Goal: Communication & Community: Answer question/provide support

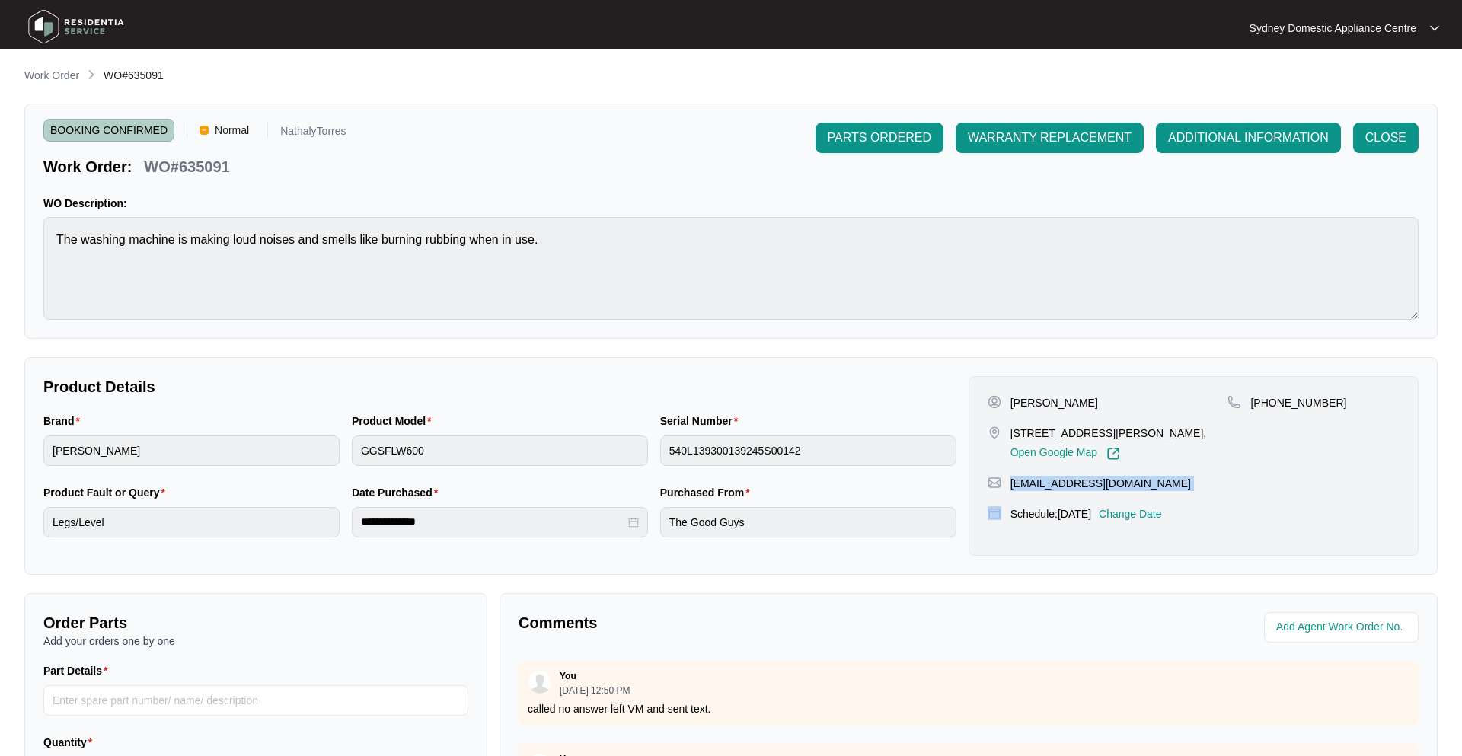
scroll to position [78, 0]
click at [65, 77] on p "Work Order" at bounding box center [51, 75] width 55 height 15
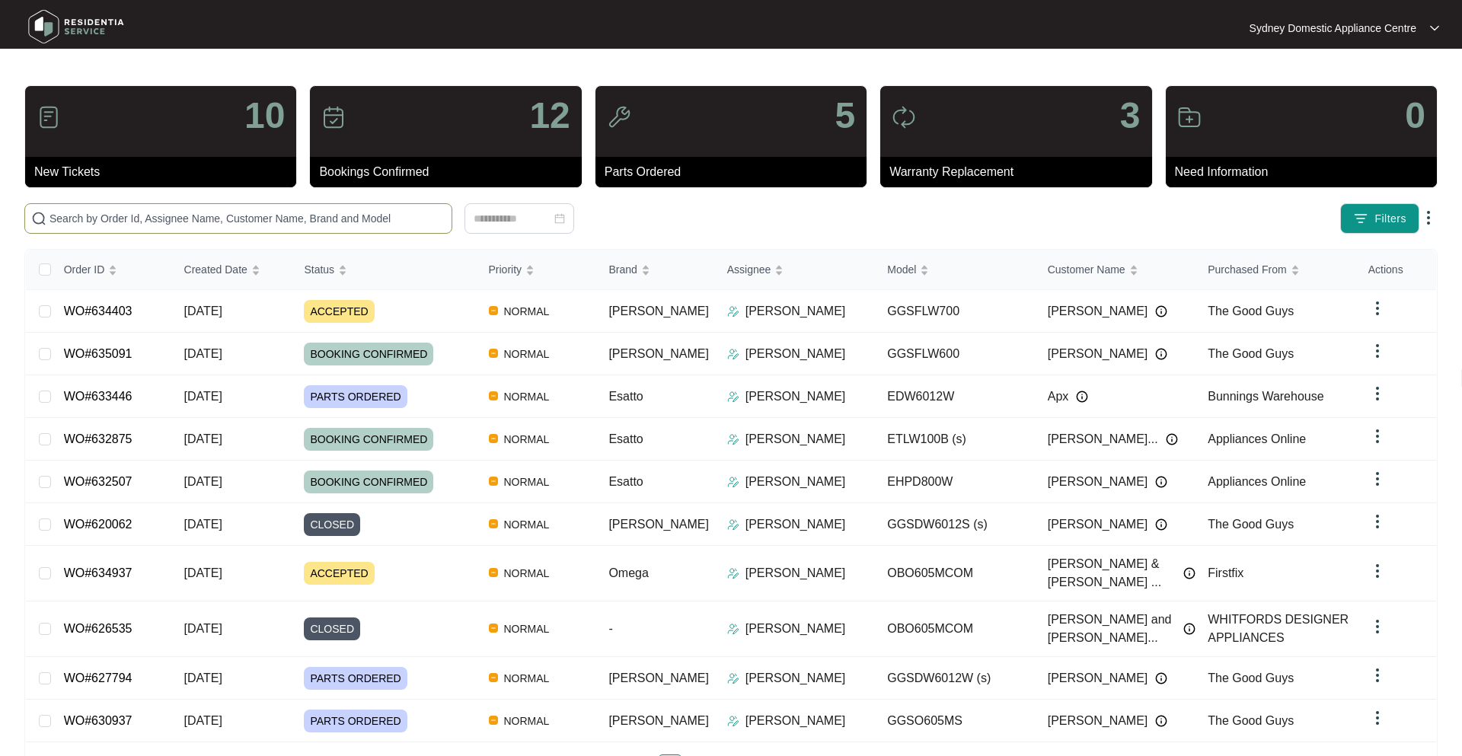
click at [180, 212] on input "text" at bounding box center [248, 218] width 396 height 17
paste input "634403"
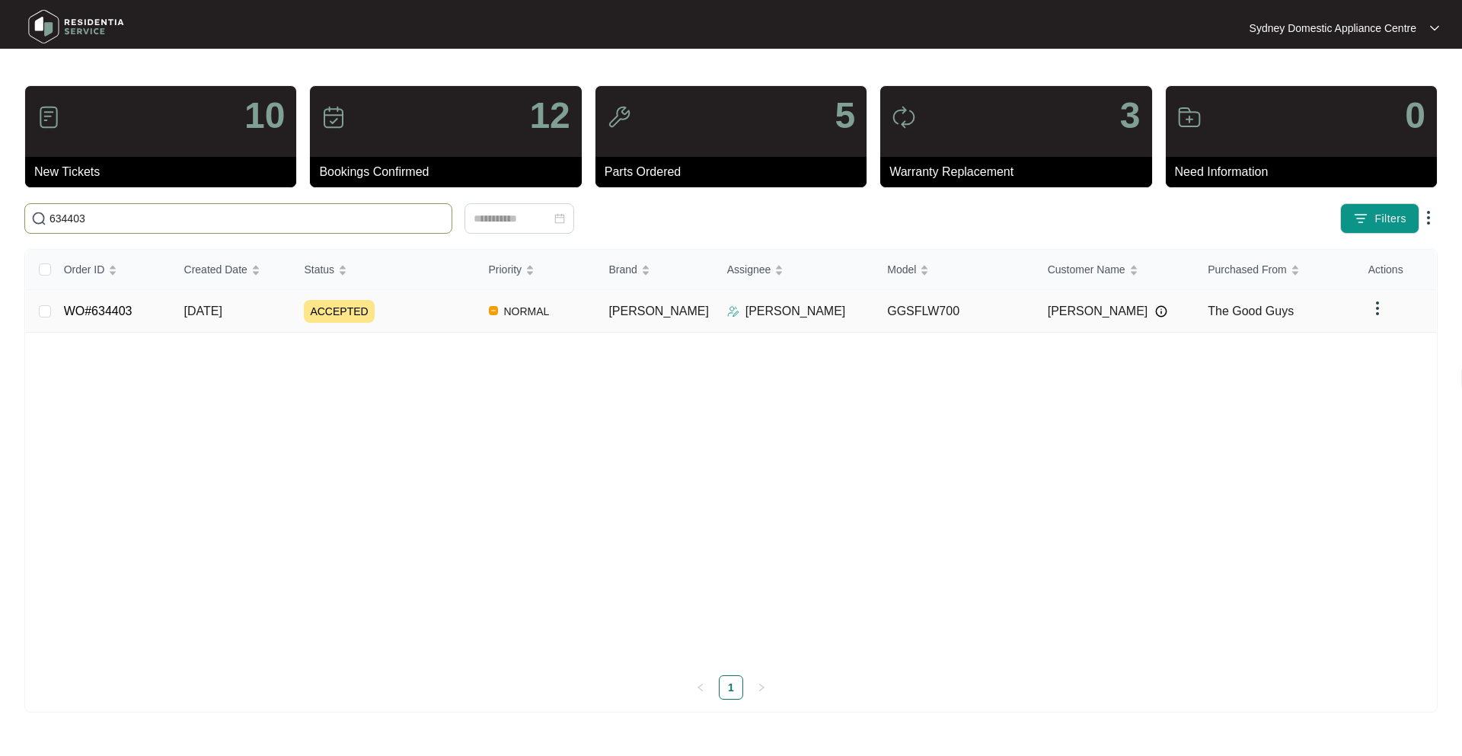
type input "634403"
click at [439, 306] on div "ACCEPTED" at bounding box center [390, 311] width 172 height 23
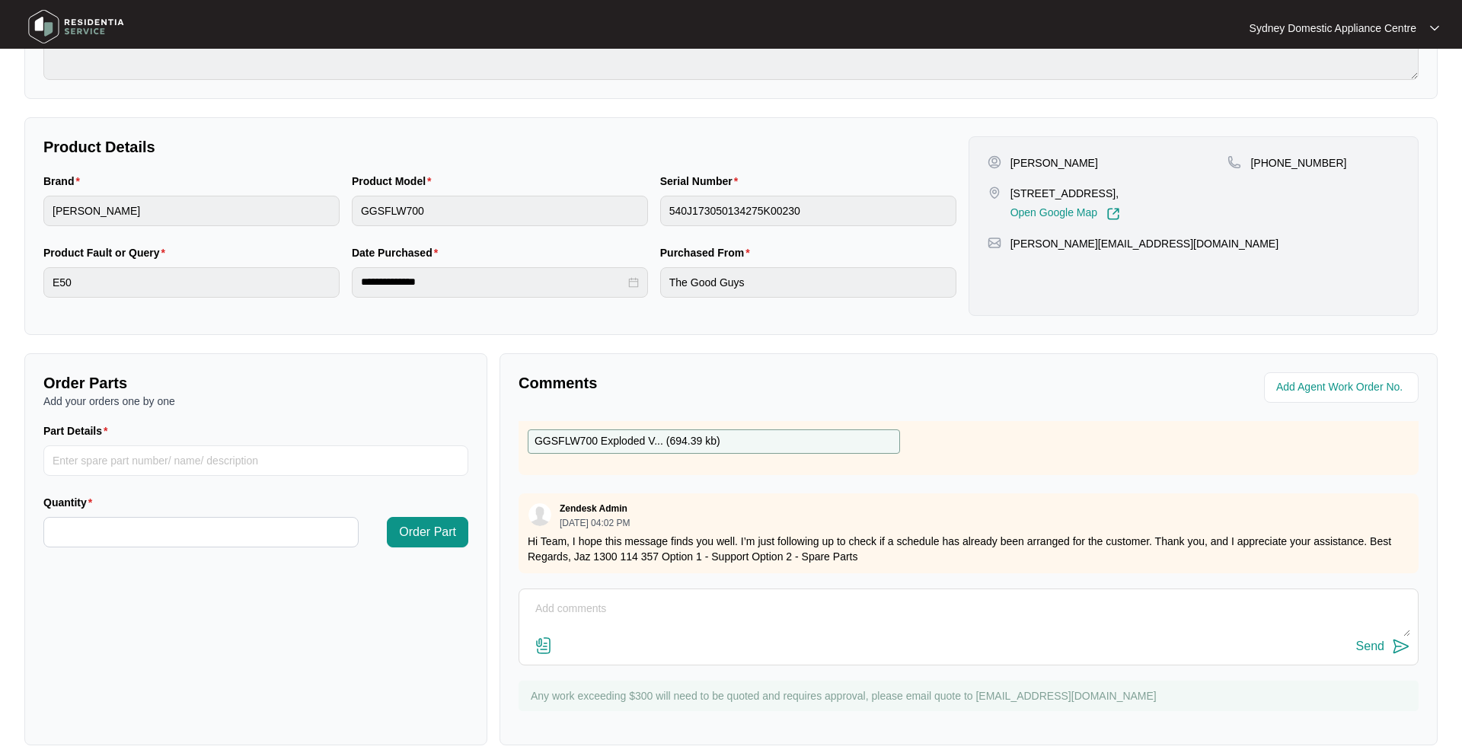
scroll to position [254, 0]
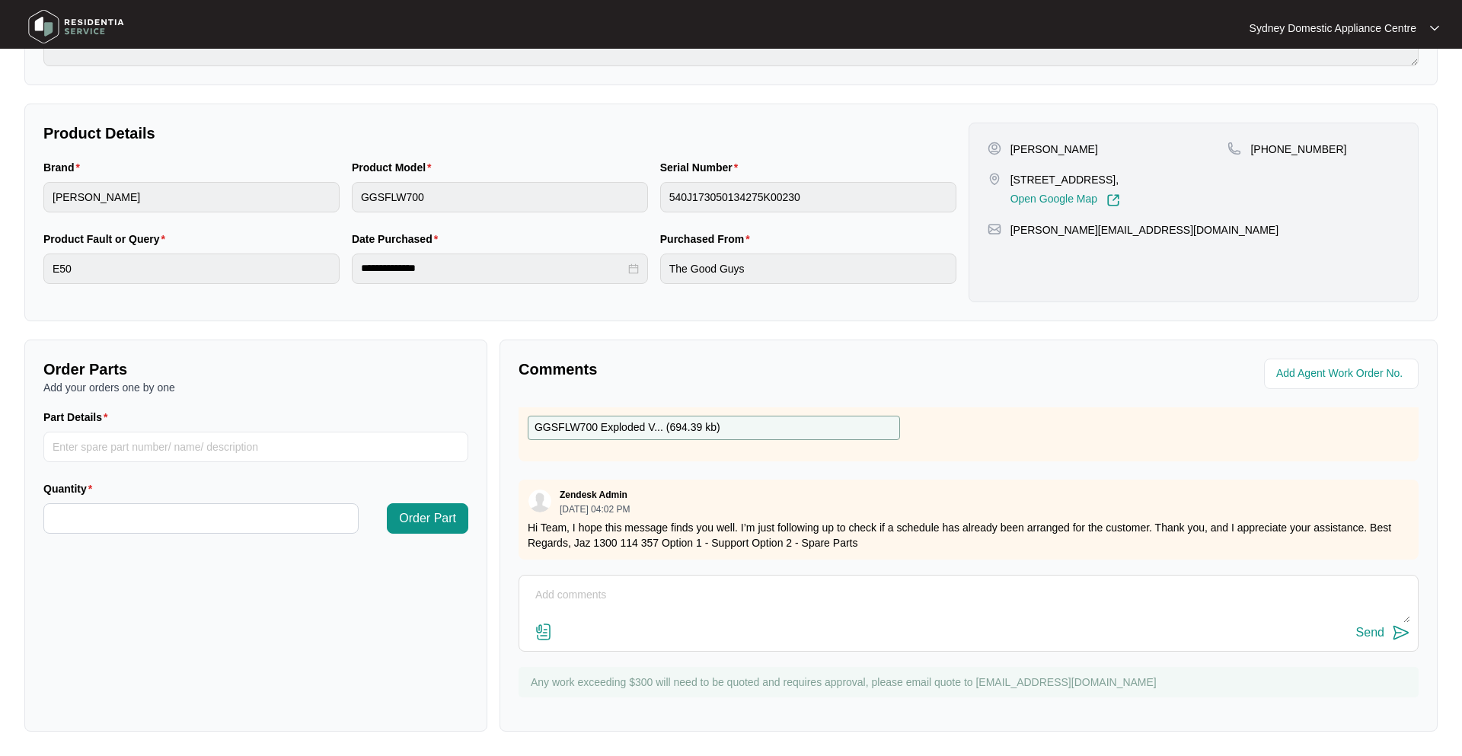
drag, startPoint x: 600, startPoint y: 631, endPoint x: 590, endPoint y: 568, distance: 63.2
click at [599, 620] on div "Send" at bounding box center [969, 613] width 900 height 77
click at [620, 615] on textarea at bounding box center [969, 603] width 884 height 40
click at [608, 602] on textarea at bounding box center [969, 603] width 884 height 40
paste textarea "spoke to [PERSON_NAME] he was boarding a flight and back in [GEOGRAPHIC_DATA] […"
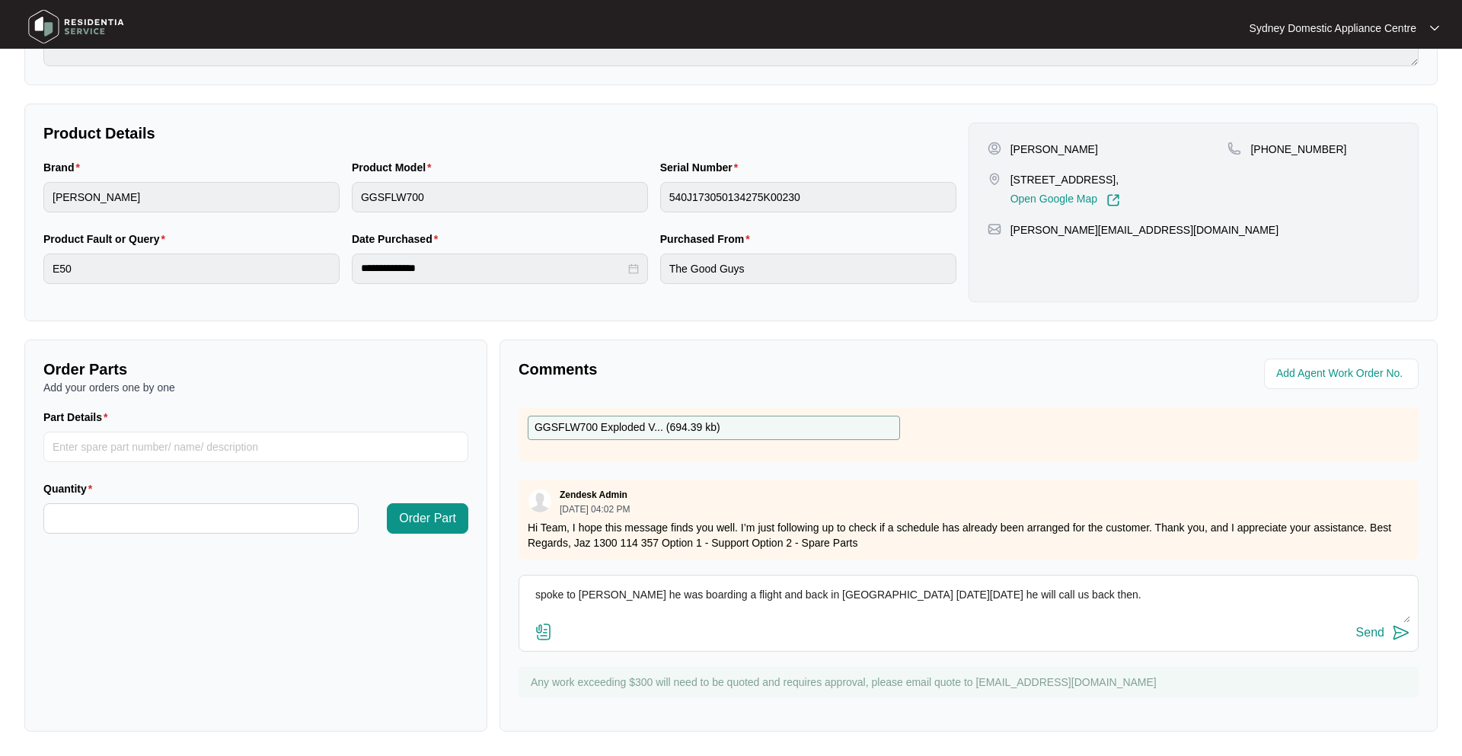
type textarea "spoke to [PERSON_NAME] he was boarding a flight and back in [GEOGRAPHIC_DATA] […"
click at [1395, 634] on img at bounding box center [1401, 633] width 18 height 18
